Goal: Navigation & Orientation: Go to known website

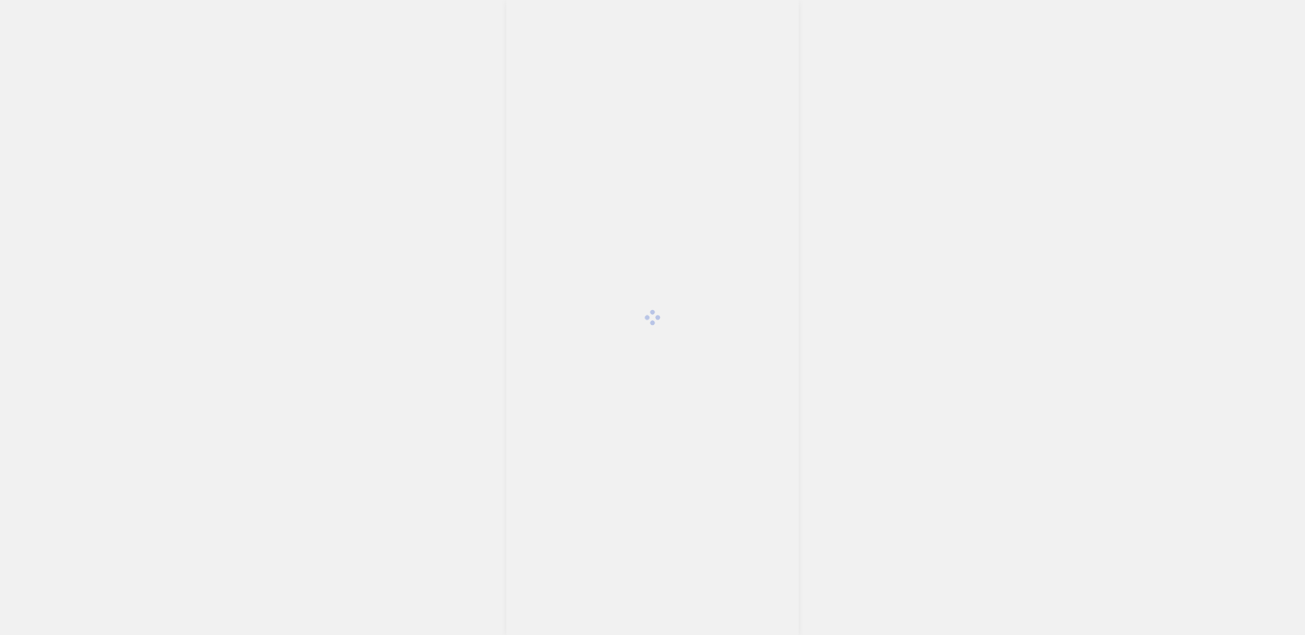
scroll to position [552, 0]
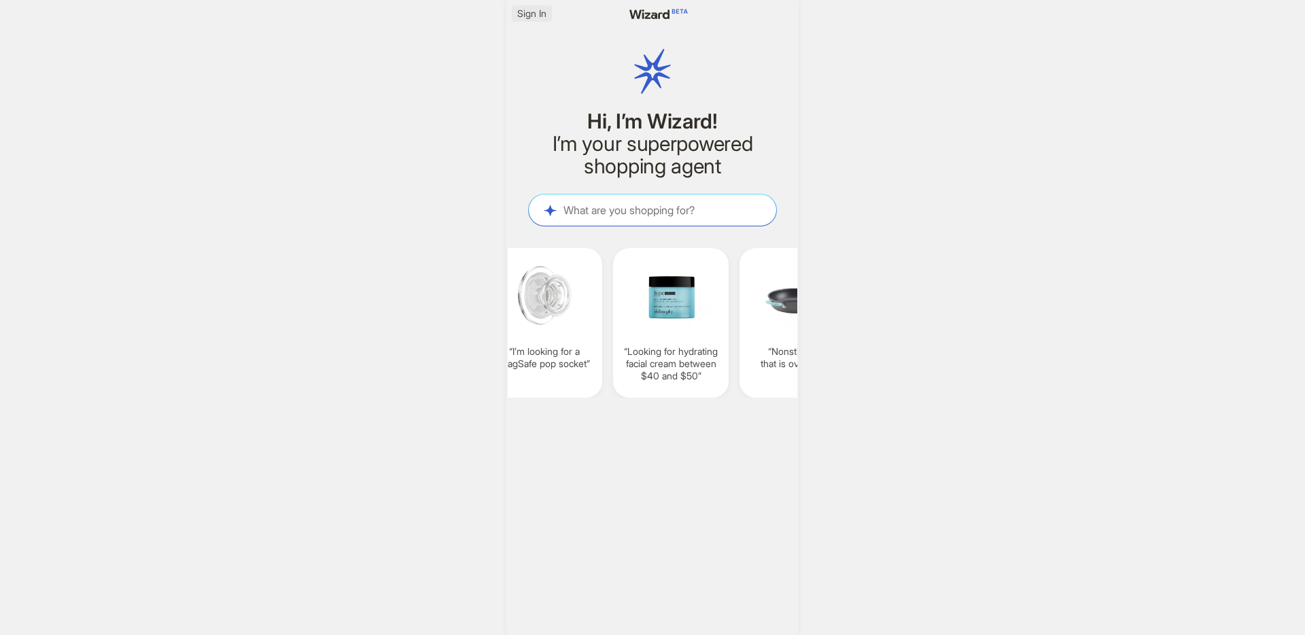
scroll to position [0, 1034]
click at [523, 13] on span "Sign In" at bounding box center [531, 13] width 29 height 12
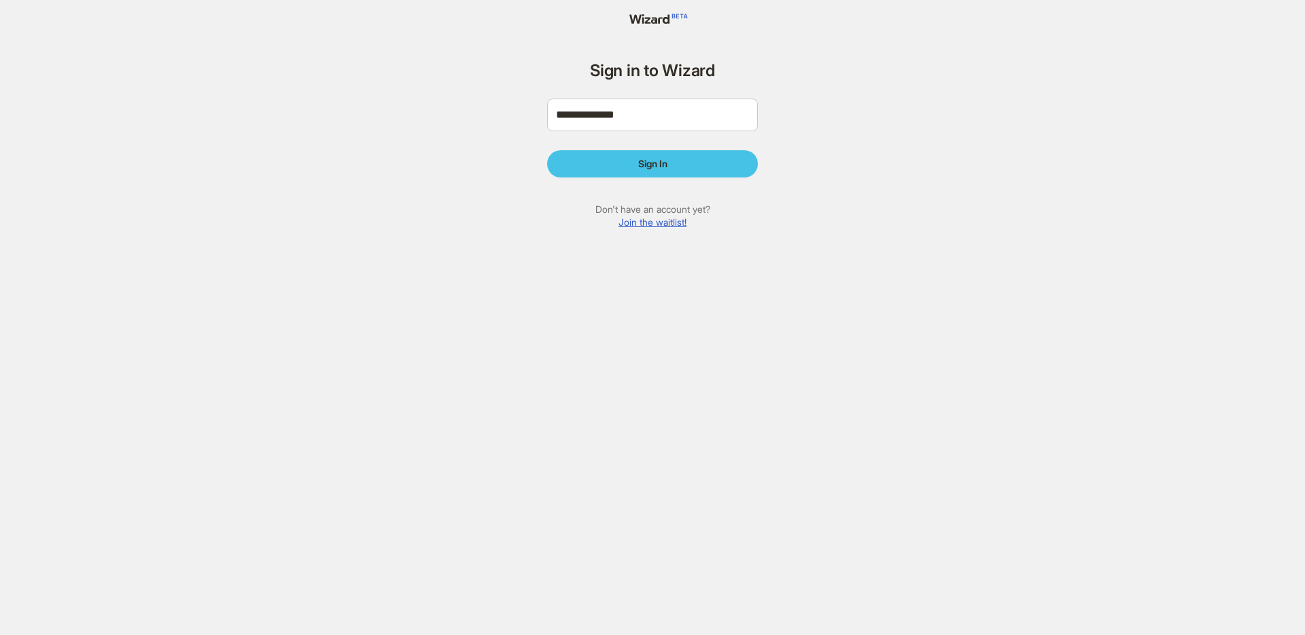
click at [683, 169] on button "Sign In" at bounding box center [652, 163] width 211 height 27
